Goal: Information Seeking & Learning: Learn about a topic

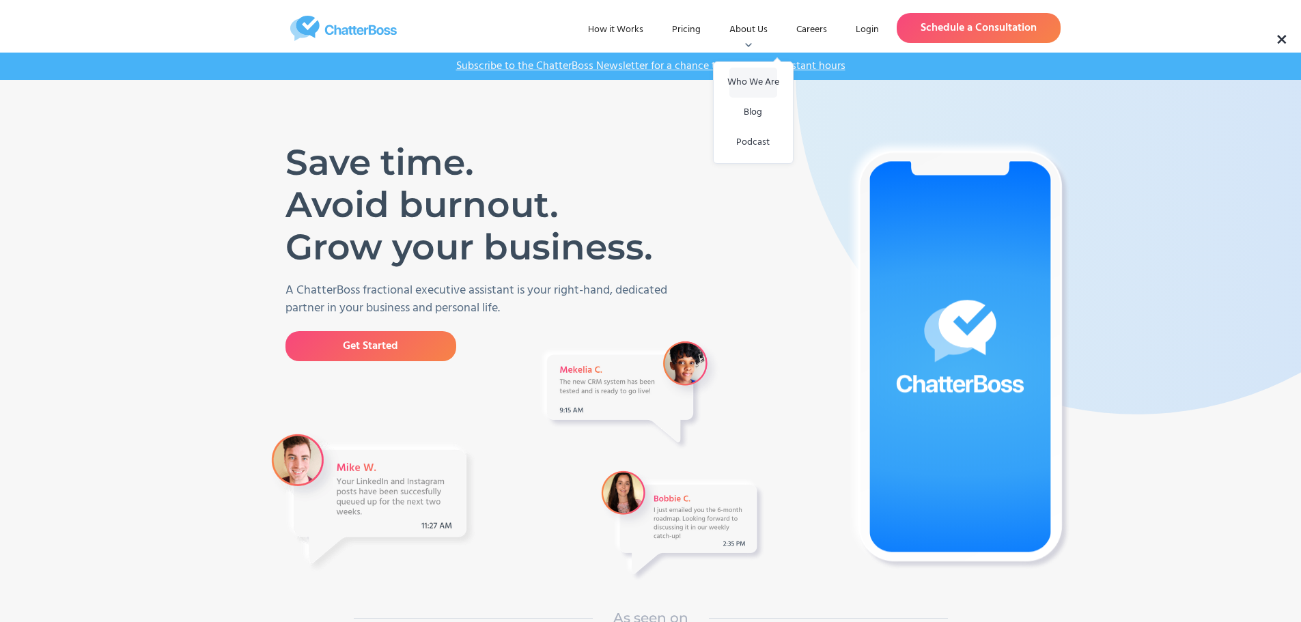
click at [761, 79] on link "Who We Are" at bounding box center [753, 83] width 48 height 30
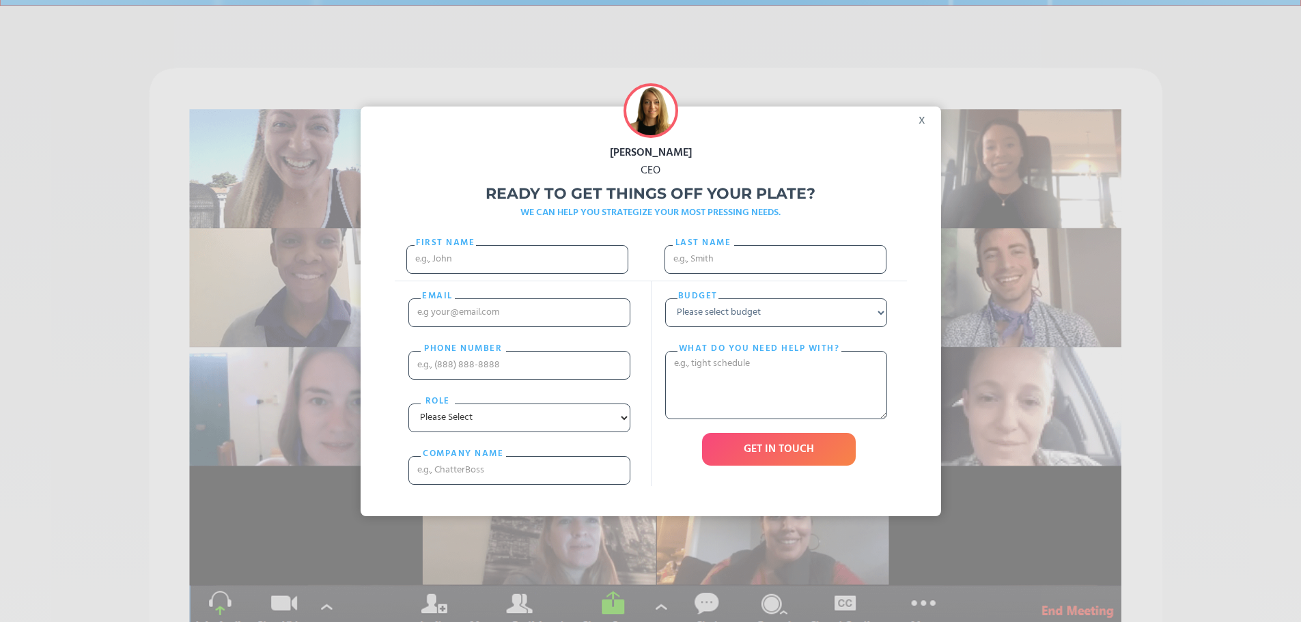
scroll to position [387, 0]
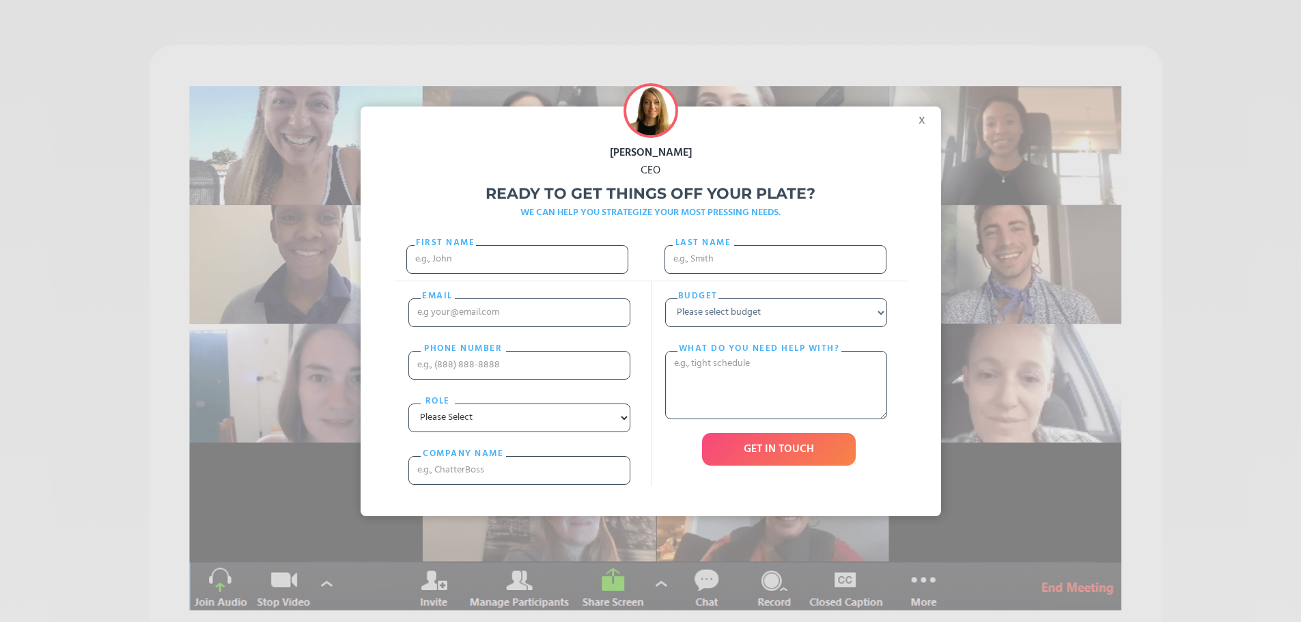
click at [927, 113] on div "x" at bounding box center [925, 117] width 31 height 20
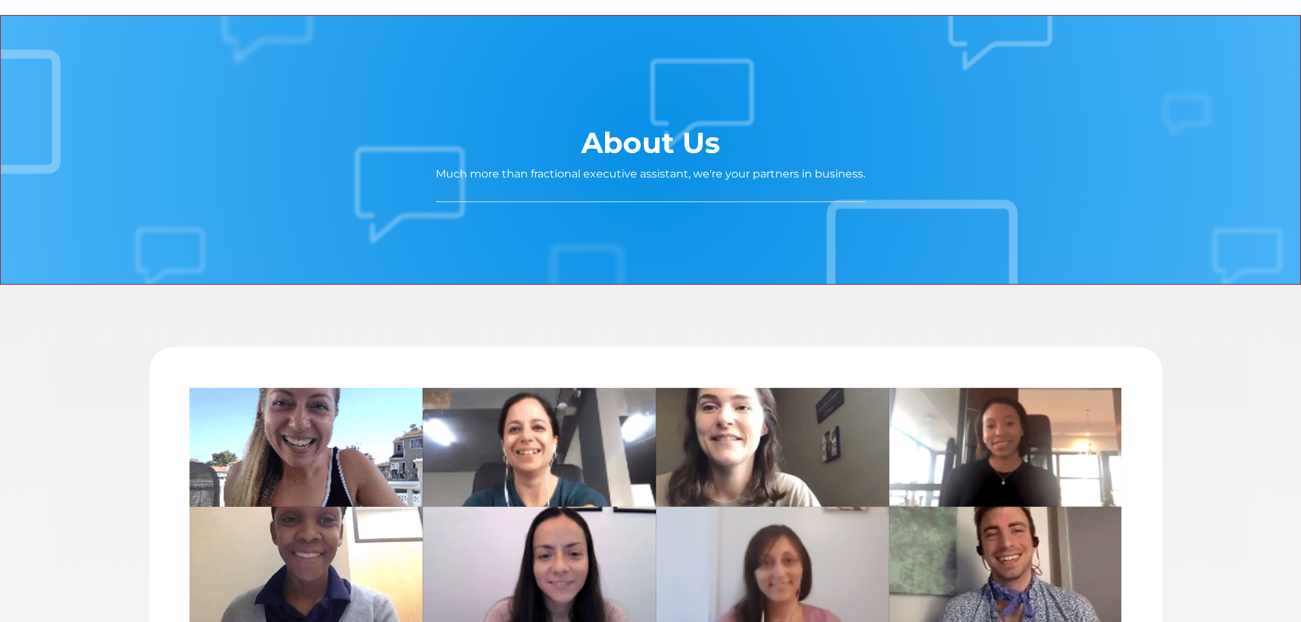
scroll to position [0, 0]
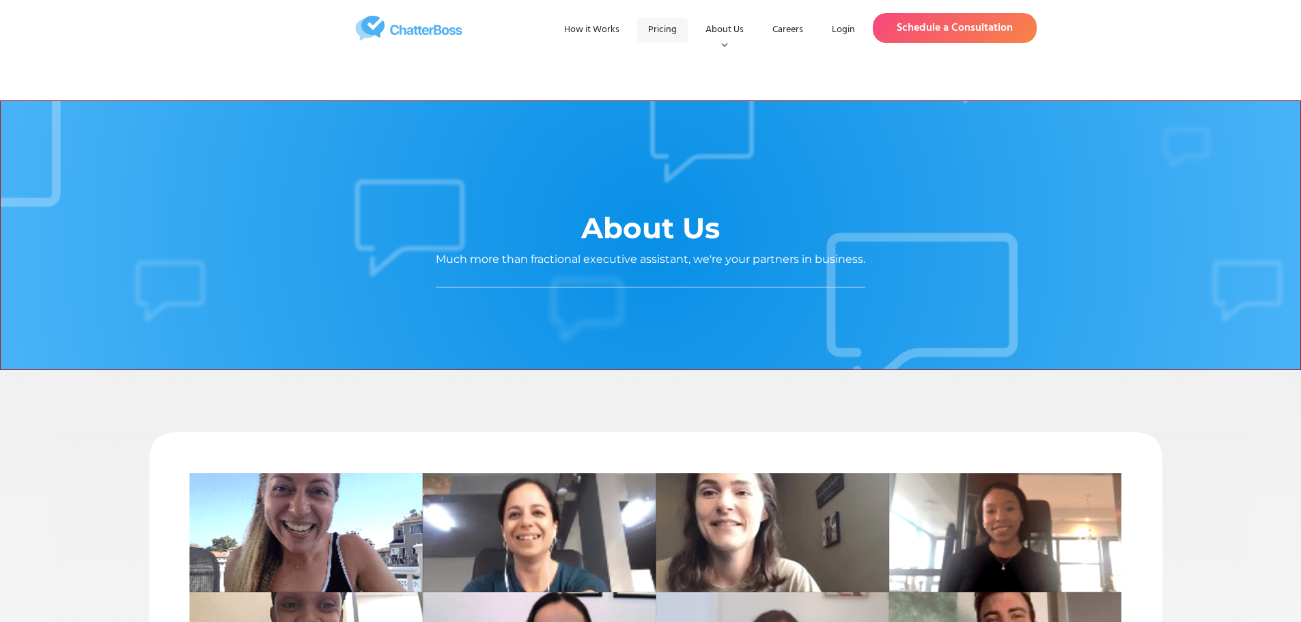
click at [656, 27] on link "Pricing" at bounding box center [662, 30] width 51 height 25
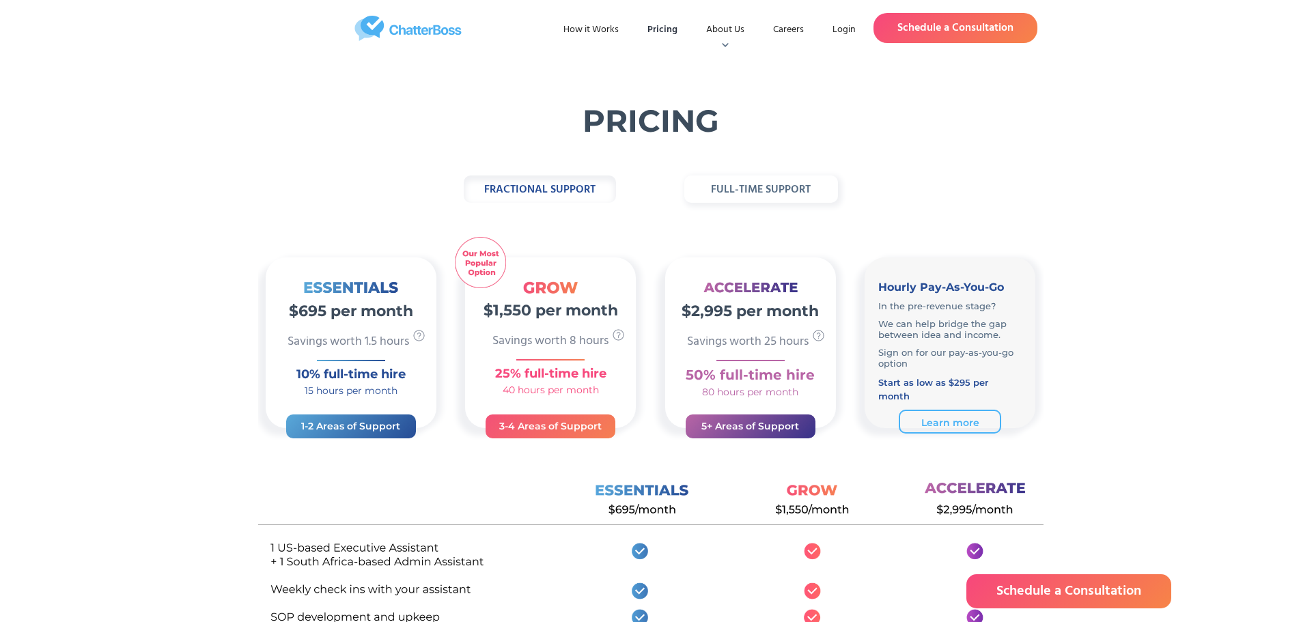
click at [1154, 258] on div "fractional support full-time support $695 per month Savings worth 1.5 hours 10%…" at bounding box center [650, 631] width 1301 height 910
click at [413, 38] on img "home" at bounding box center [408, 28] width 270 height 25
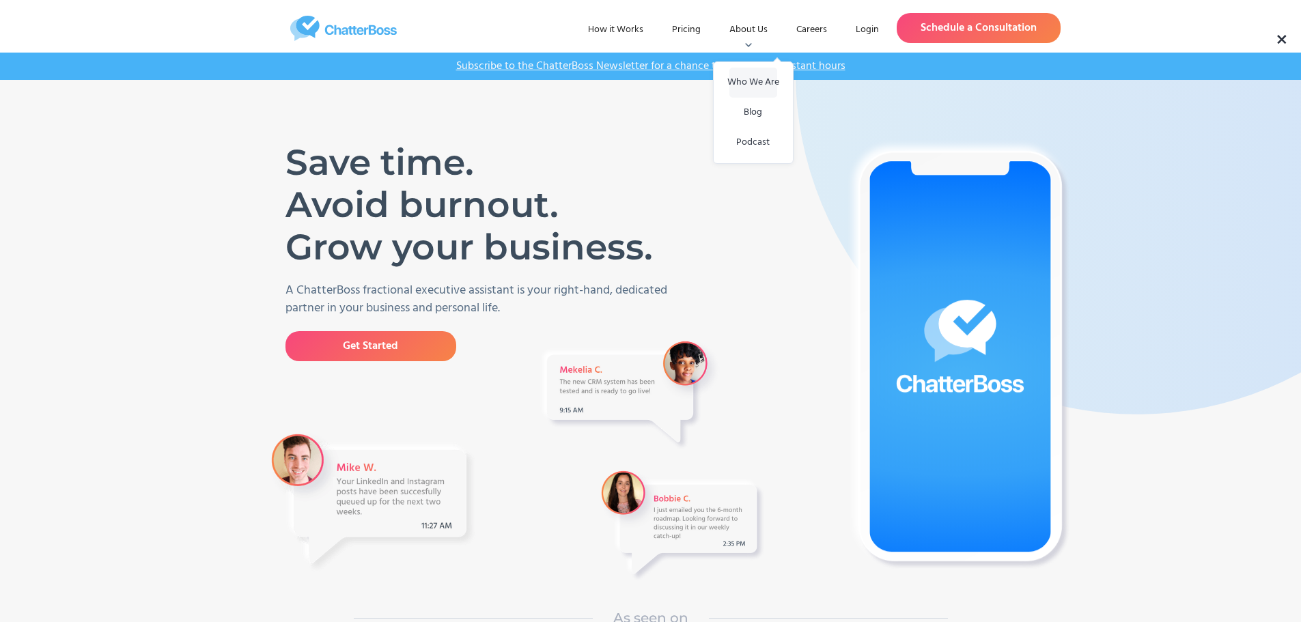
click at [745, 83] on link "Who We Are" at bounding box center [753, 83] width 48 height 30
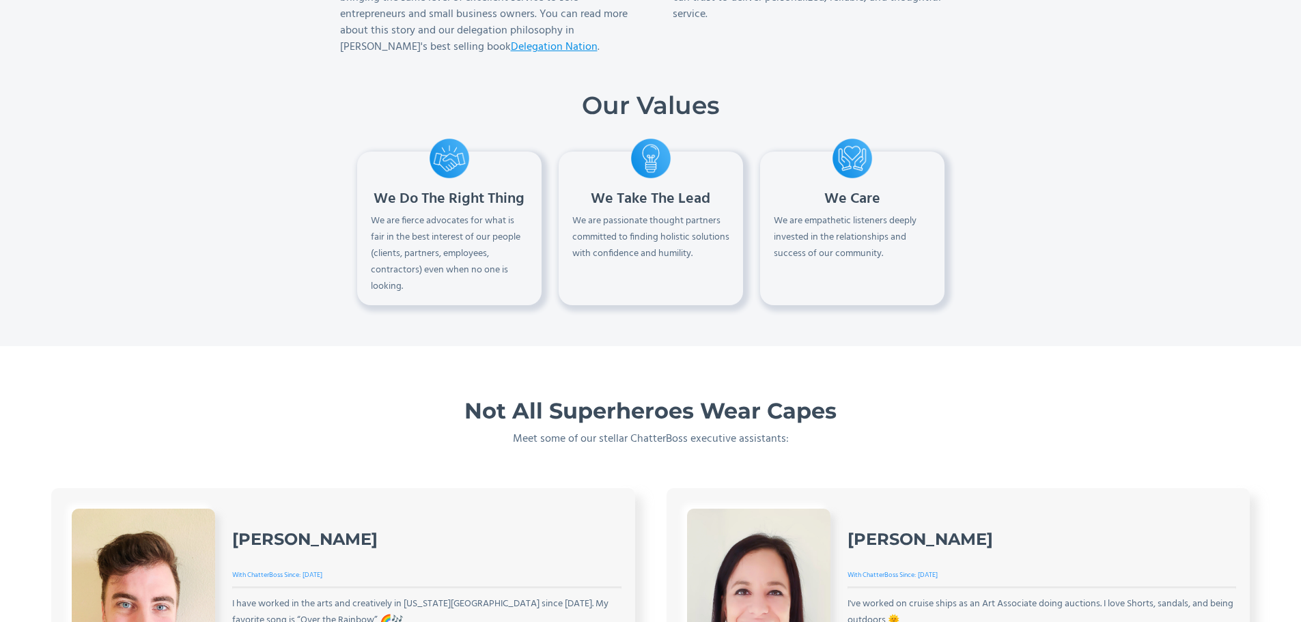
scroll to position [1730, 0]
